Goal: Find specific page/section: Find specific page/section

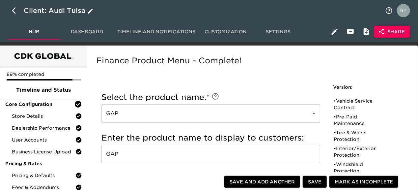
click at [16, 11] on icon "button" at bounding box center [16, 11] width 8 height 8
select select "10"
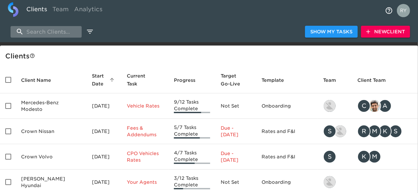
click at [61, 31] on input "search" at bounding box center [46, 32] width 71 height 12
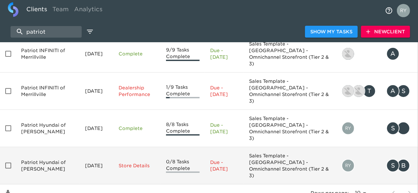
scroll to position [61, 0]
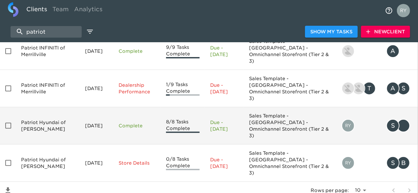
type input "patriot"
click at [37, 107] on td "Patriot Hyundai of Bradley" at bounding box center [48, 125] width 64 height 37
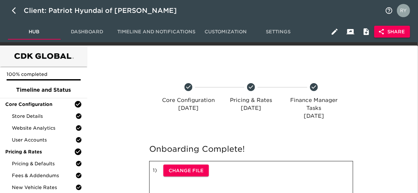
click at [388, 31] on span "Share" at bounding box center [392, 32] width 25 height 8
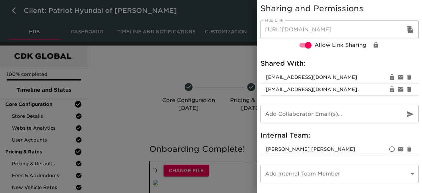
click at [301, 115] on input "email" at bounding box center [330, 114] width 139 height 18
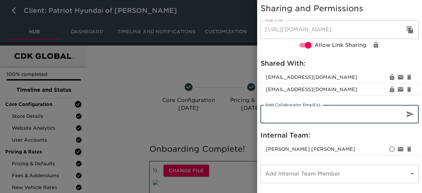
paste input "sam@adtimemarketing.com"
type input "sam@adtimemarketing.com"
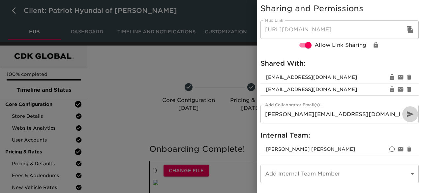
click at [410, 116] on icon "button" at bounding box center [410, 114] width 8 height 8
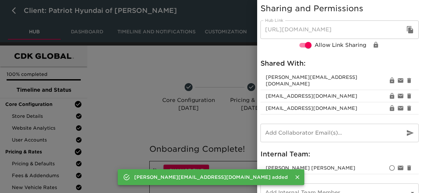
click at [226, 64] on div at bounding box center [211, 96] width 422 height 193
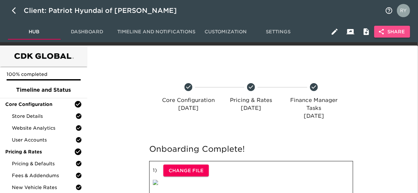
click at [394, 30] on span "Share" at bounding box center [392, 32] width 25 height 8
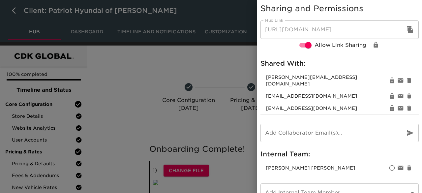
click at [407, 29] on icon "button" at bounding box center [410, 29] width 6 height 7
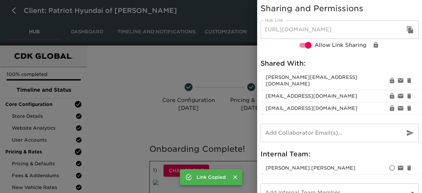
click at [162, 60] on div at bounding box center [211, 96] width 422 height 193
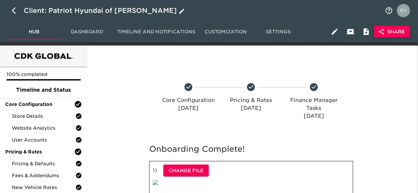
click at [13, 11] on icon "button" at bounding box center [14, 10] width 4 height 7
select select "10"
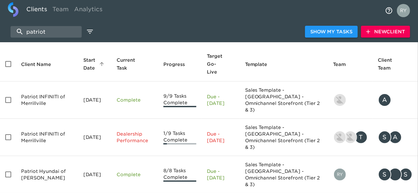
scroll to position [61, 0]
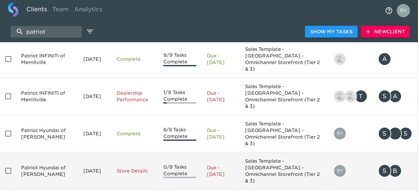
click at [47, 152] on td "Patriot Hyundai of Tilton" at bounding box center [47, 170] width 62 height 37
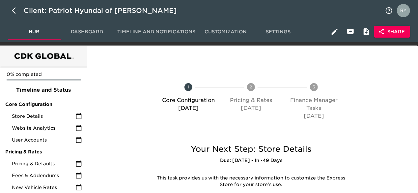
click at [404, 34] on span "Share" at bounding box center [392, 32] width 25 height 8
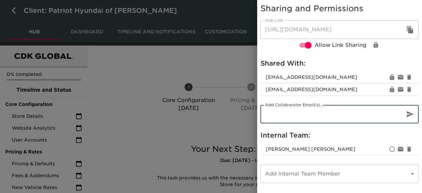
paste input "sam@adtimemarketing.com"
type input "sam@adtimemarketing.com"
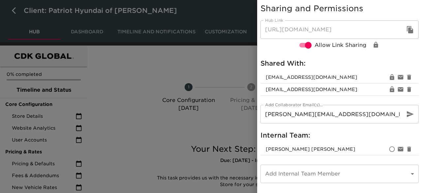
click at [212, 67] on div at bounding box center [211, 96] width 422 height 193
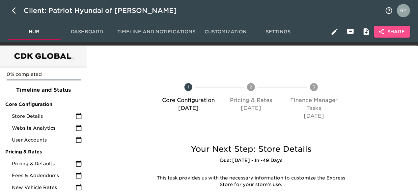
click at [387, 34] on span "Share" at bounding box center [392, 32] width 25 height 8
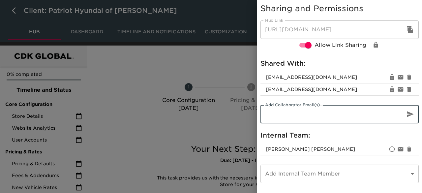
paste input "sam@adtimemarketing.com"
type input "sam@adtimemarketing.com"
click at [412, 113] on icon "button" at bounding box center [410, 114] width 8 height 8
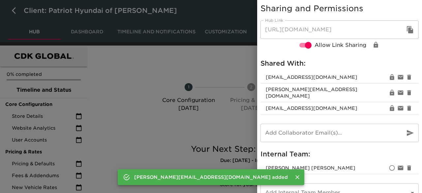
click at [225, 64] on div at bounding box center [211, 96] width 422 height 193
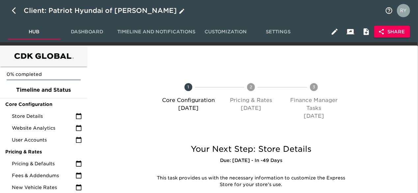
click at [13, 9] on icon "button" at bounding box center [14, 10] width 4 height 7
select select "10"
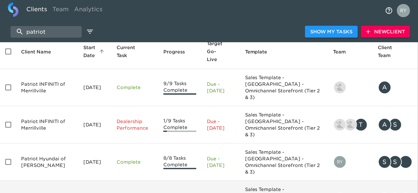
scroll to position [61, 0]
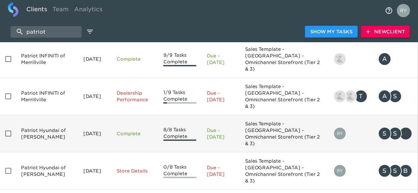
click at [33, 115] on td "Patriot Hyundai of Bradley" at bounding box center [47, 133] width 62 height 37
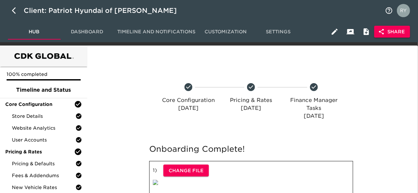
click at [395, 33] on span "Share" at bounding box center [392, 32] width 25 height 8
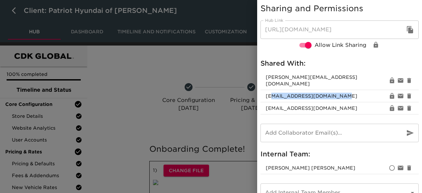
drag, startPoint x: 334, startPoint y: 89, endPoint x: 268, endPoint y: 92, distance: 65.7
click at [268, 93] on span "sroberts@patriotmotors.com" at bounding box center [327, 96] width 122 height 7
click at [348, 90] on li "sroberts@patriotmotors.com" at bounding box center [340, 96] width 158 height 12
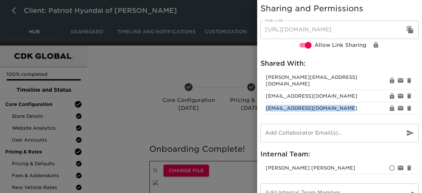
drag, startPoint x: 336, startPoint y: 104, endPoint x: 259, endPoint y: 107, distance: 77.5
click at [261, 107] on li "‎gwilliams@patriotmotors.com" at bounding box center [340, 108] width 158 height 12
copy span "‎gwilliams@patriotmotors.com"
click at [172, 57] on div at bounding box center [211, 96] width 422 height 193
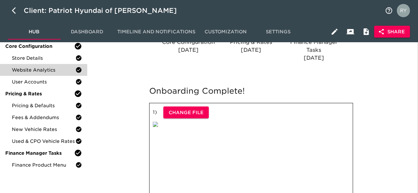
scroll to position [33, 0]
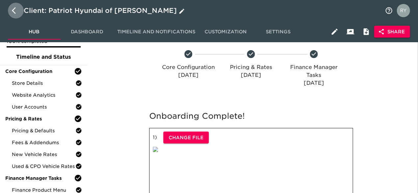
click at [15, 14] on icon "button" at bounding box center [16, 11] width 8 height 8
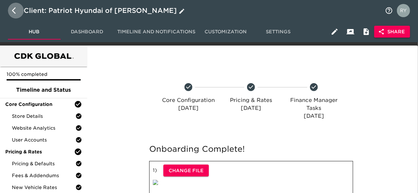
select select "10"
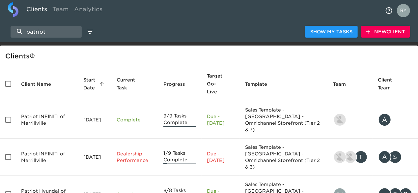
drag, startPoint x: 53, startPoint y: 28, endPoint x: 14, endPoint y: 39, distance: 41.0
click at [14, 39] on div "patriot Show My Tasks New Client" at bounding box center [209, 31] width 418 height 21
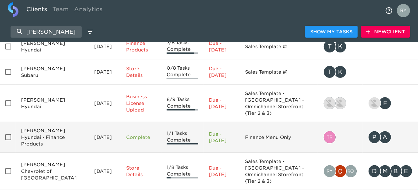
scroll to position [81, 0]
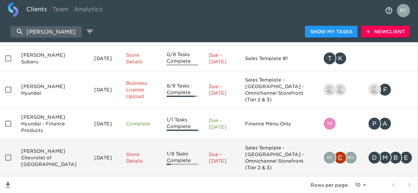
type input "west herr"
click at [35, 139] on td "West Herr Chevrolet of Orchard Park" at bounding box center [52, 157] width 73 height 37
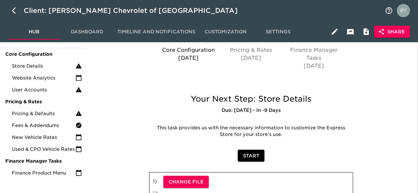
scroll to position [33, 0]
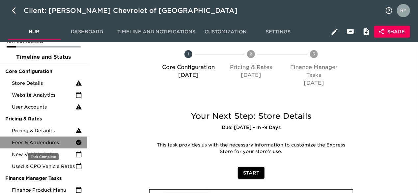
click at [41, 142] on span "Fees & Addendums" at bounding box center [44, 142] width 64 height 7
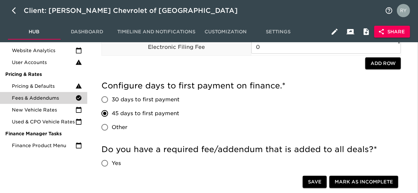
scroll to position [33, 0]
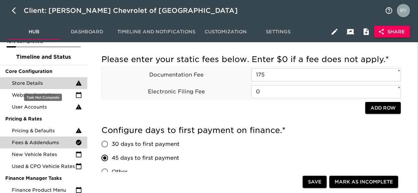
click at [45, 83] on span "Store Details" at bounding box center [44, 83] width 64 height 7
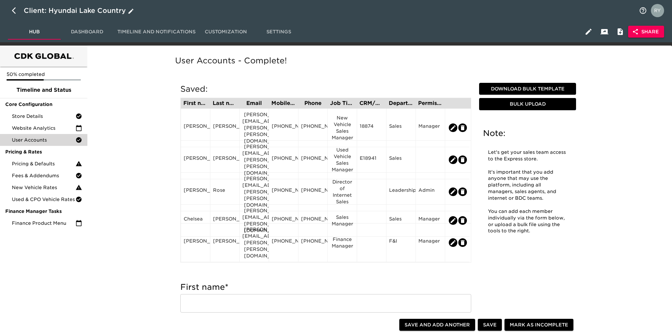
scroll to position [33, 0]
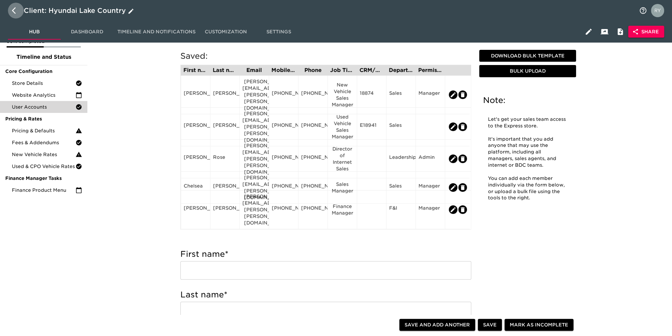
click at [13, 10] on icon "button" at bounding box center [14, 10] width 4 height 7
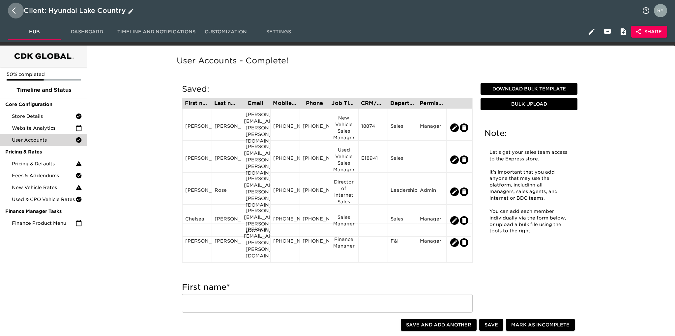
select select "10"
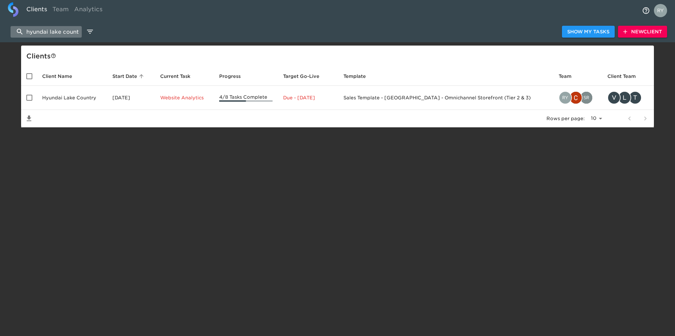
scroll to position [0, 5]
drag, startPoint x: 24, startPoint y: 30, endPoint x: 92, endPoint y: 27, distance: 68.0
click at [92, 27] on div "hyundai lake country Show My Tasks New Client" at bounding box center [337, 31] width 675 height 21
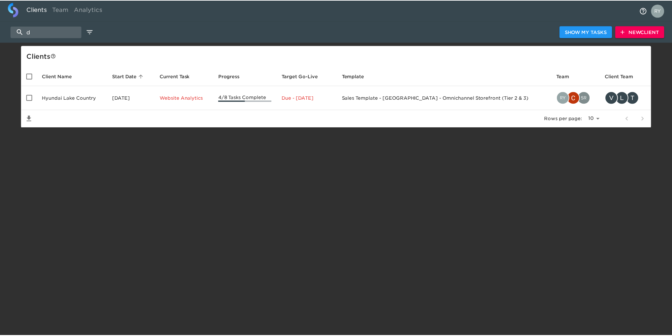
scroll to position [0, 0]
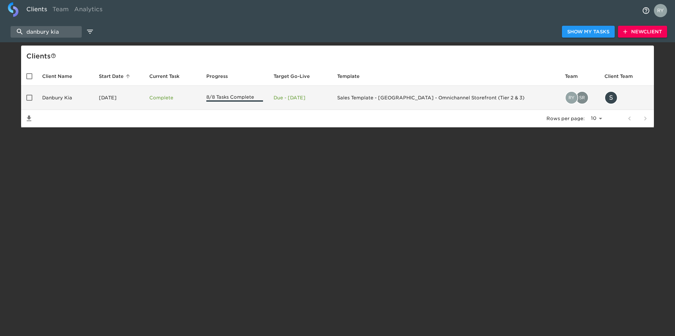
type input "danbury kia"
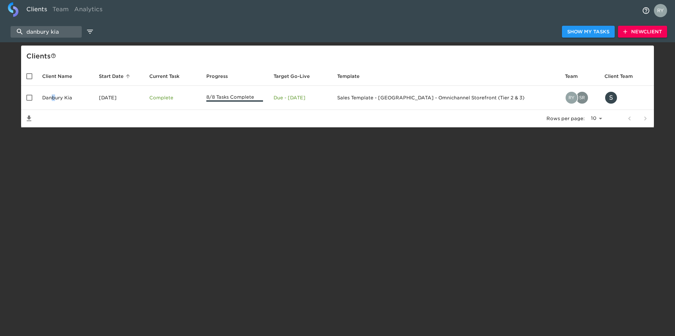
click at [54, 99] on td "Danbury Kia" at bounding box center [65, 98] width 57 height 24
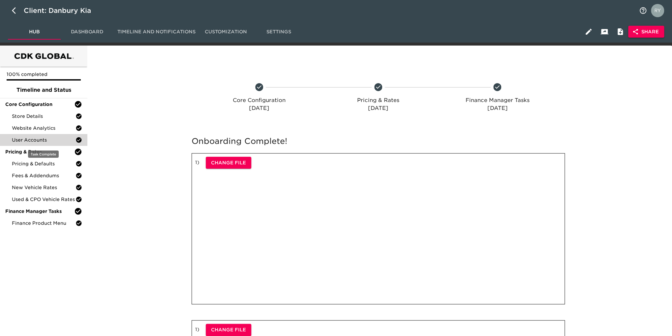
click at [41, 140] on span "User Accounts" at bounding box center [44, 140] width 64 height 7
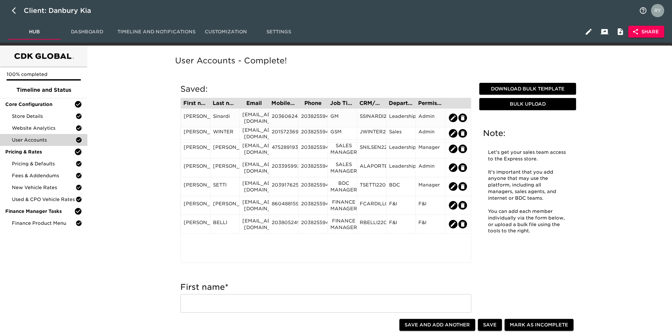
click at [246, 115] on div "SSINARDI@DANBURYAUTO.COM" at bounding box center [254, 117] width 24 height 13
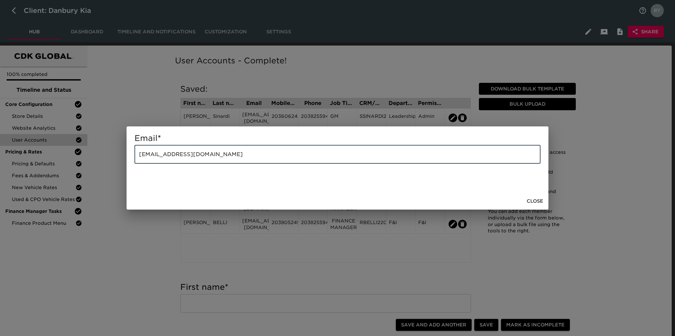
drag, startPoint x: 243, startPoint y: 155, endPoint x: 129, endPoint y: 164, distance: 115.1
click at [129, 164] on div "Email * SSINARDI@DANBURYAUTO.COM ​" at bounding box center [338, 159] width 422 height 66
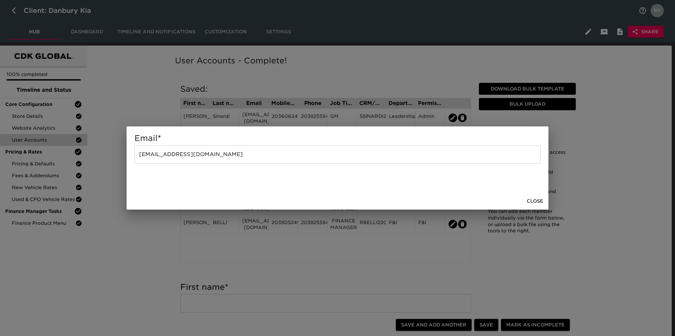
click at [157, 93] on div "Email * SSINARDI@DANBURYAUTO.COM ​ Close" at bounding box center [337, 168] width 675 height 336
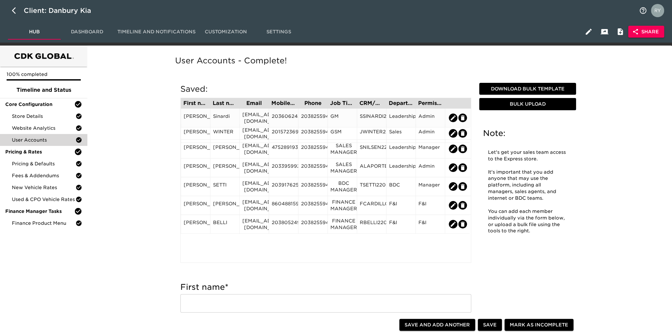
click at [278, 118] on div "2036062423" at bounding box center [284, 118] width 24 height 10
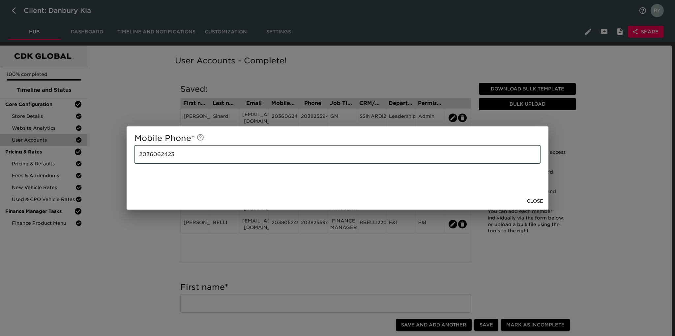
drag, startPoint x: 182, startPoint y: 157, endPoint x: 133, endPoint y: 156, distance: 49.1
click at [133, 156] on div "Mobile Phone * 2036062423 ​" at bounding box center [338, 159] width 422 height 66
click at [144, 97] on div "Mobile Phone * 2036062423 ​ Close" at bounding box center [337, 168] width 675 height 336
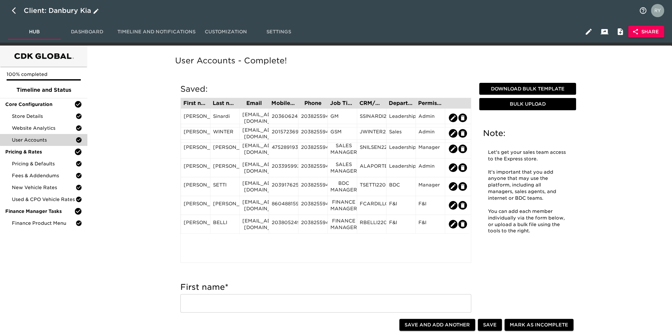
click at [13, 13] on icon "button" at bounding box center [16, 11] width 8 height 8
select select "10"
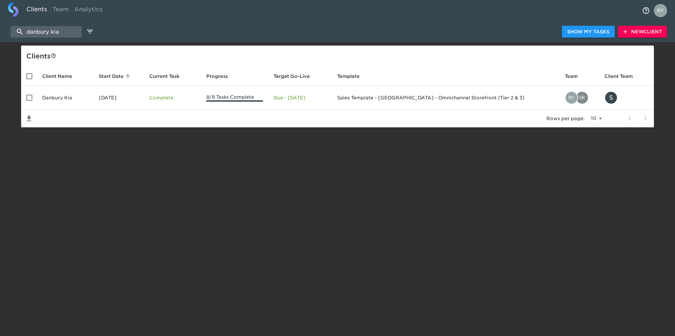
drag, startPoint x: 67, startPoint y: 28, endPoint x: 8, endPoint y: 39, distance: 60.3
click at [8, 39] on div "danbury kia Show My Tasks New Client" at bounding box center [337, 31] width 675 height 21
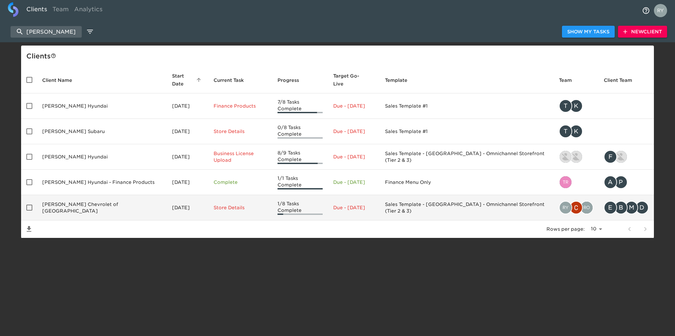
type input "west herr"
click at [74, 196] on td "West Herr Chevrolet of Orchard Park" at bounding box center [102, 207] width 130 height 25
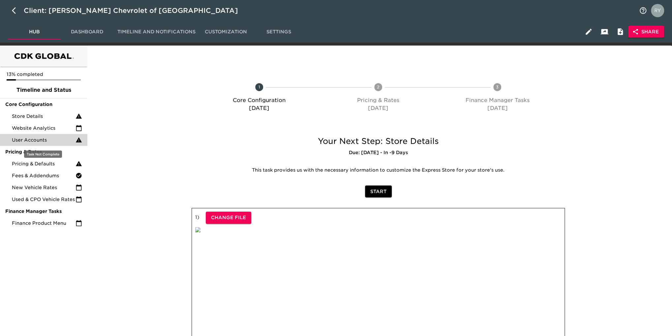
click at [51, 138] on span "User Accounts" at bounding box center [44, 140] width 64 height 7
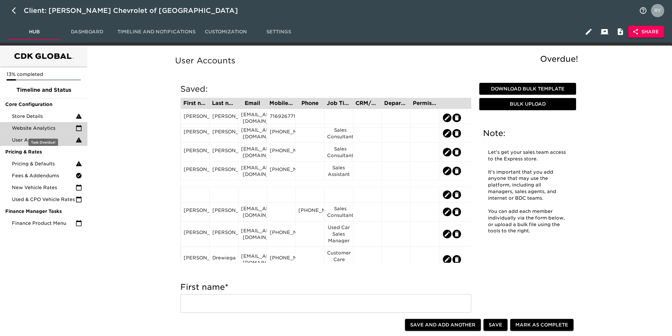
click at [33, 126] on span "Website Analytics" at bounding box center [44, 128] width 64 height 7
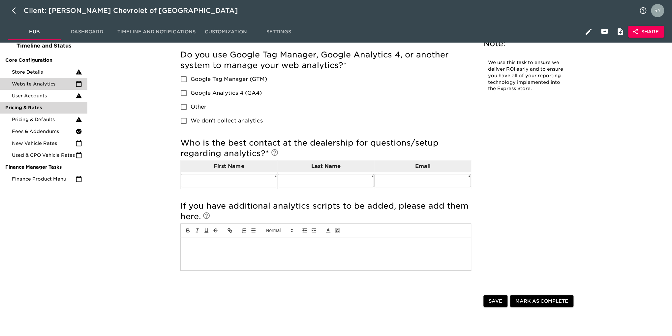
scroll to position [12, 0]
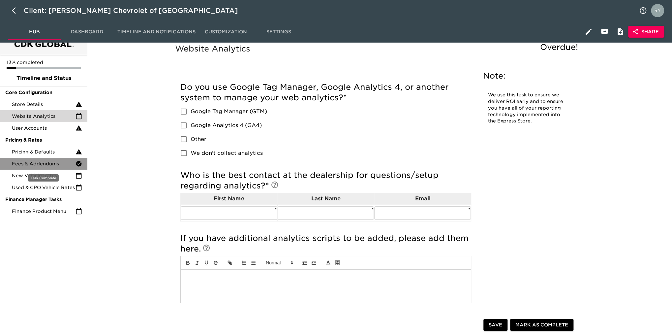
click at [15, 167] on span "Fees & Addendums" at bounding box center [44, 163] width 64 height 7
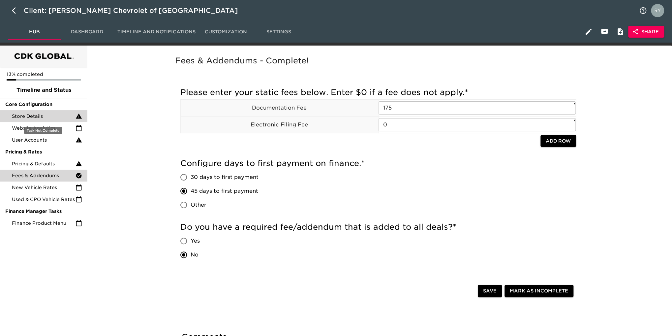
click at [47, 117] on span "Store Details" at bounding box center [44, 116] width 64 height 7
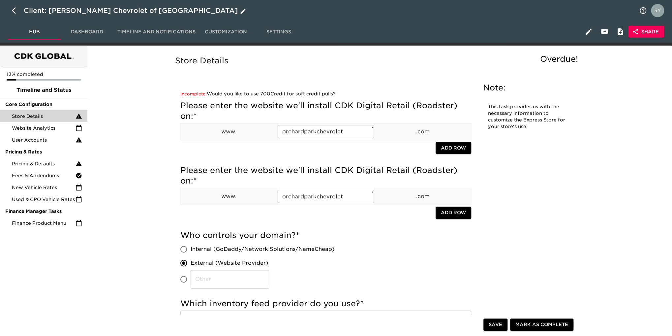
click at [12, 11] on icon "button" at bounding box center [14, 10] width 4 height 7
select select "10"
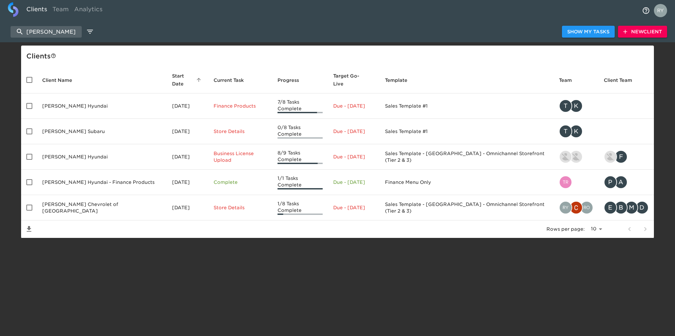
drag, startPoint x: 61, startPoint y: 31, endPoint x: 27, endPoint y: 37, distance: 34.6
click at [27, 37] on div "west herr Show My Tasks New Client" at bounding box center [337, 31] width 675 height 21
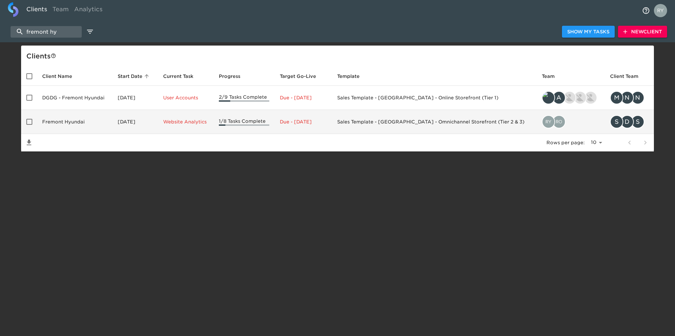
type input "fremont hy"
click at [72, 120] on td "Fremont Hyundai" at bounding box center [75, 122] width 76 height 24
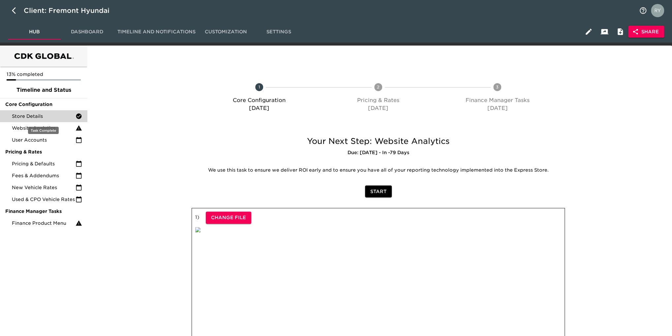
click at [26, 115] on span "Store Details" at bounding box center [44, 116] width 64 height 7
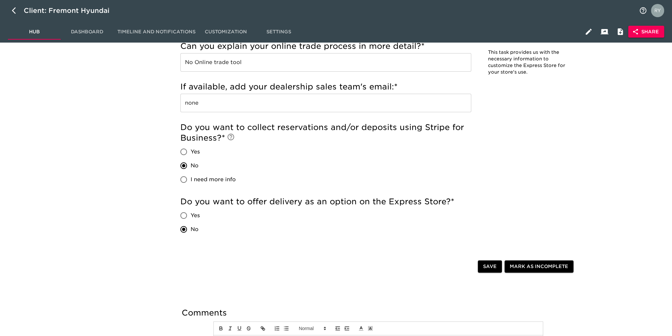
scroll to position [1436, 0]
